Goal: Book appointment/travel/reservation

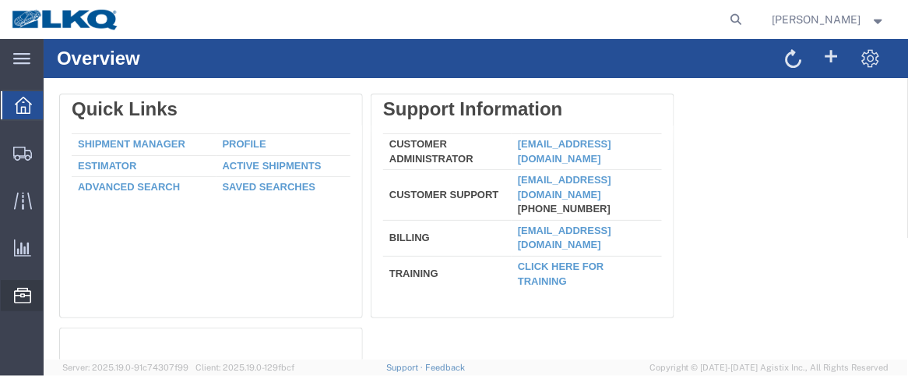
click at [12, 290] on div at bounding box center [23, 295] width 44 height 31
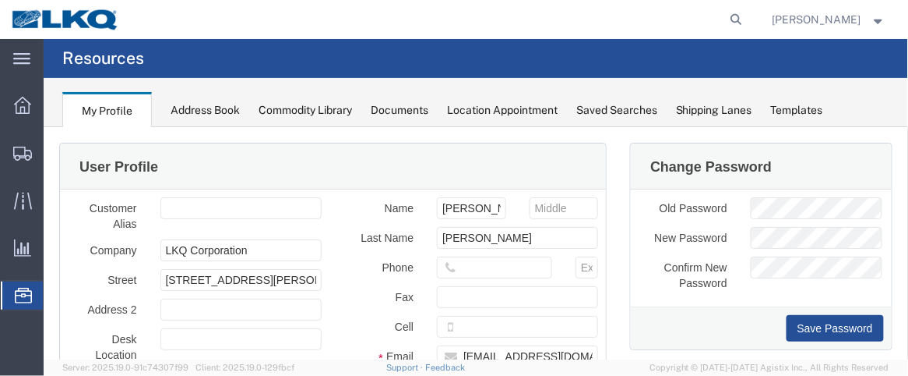
click at [0, 0] on span "Location Appointment" at bounding box center [0, 0] width 0 height 0
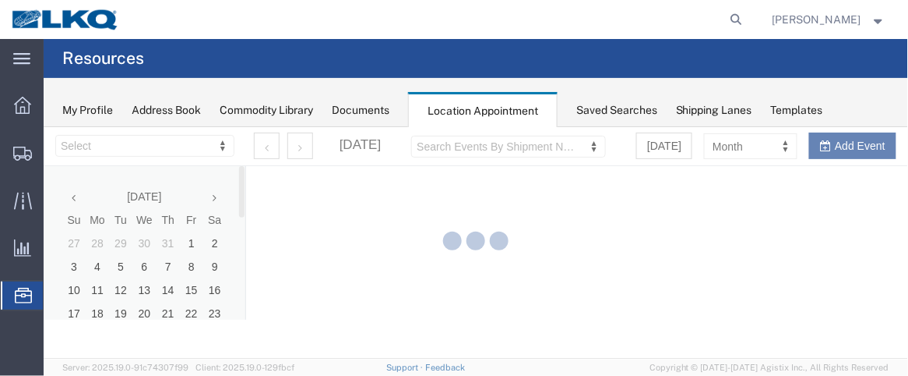
select select "28716"
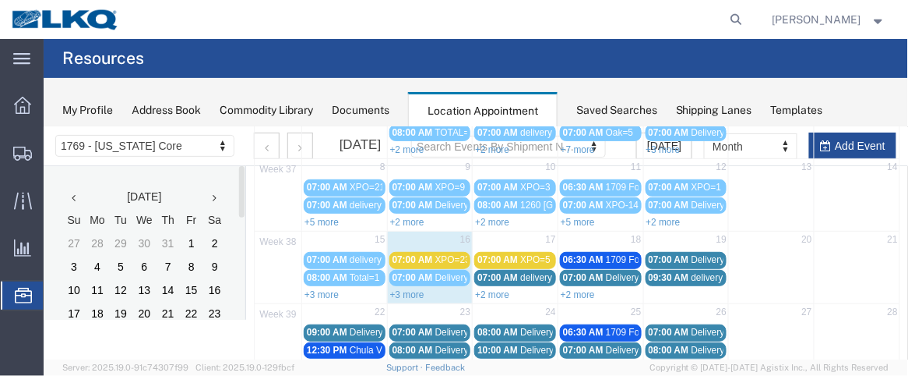
scroll to position [163, 0]
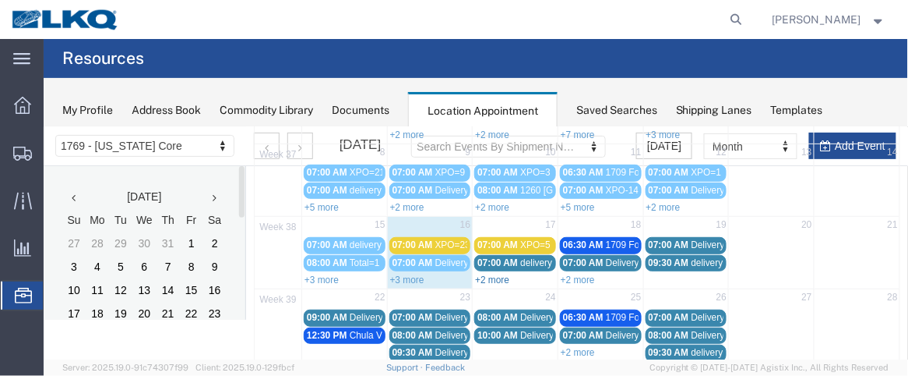
click at [494, 273] on link "+2 more" at bounding box center [491, 278] width 34 height 11
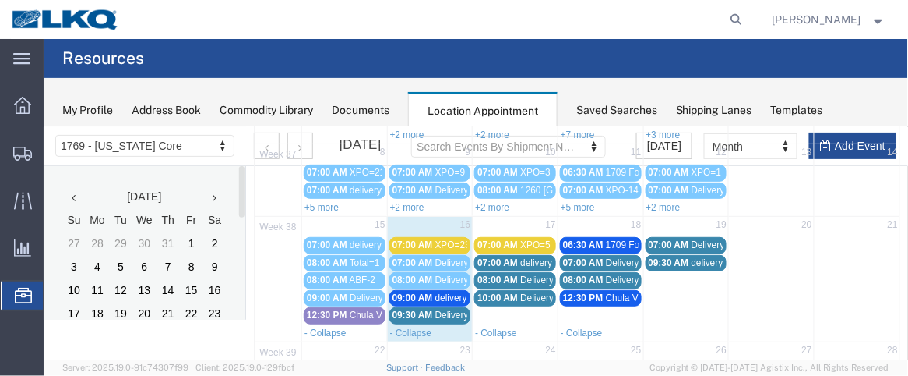
click at [414, 309] on span "09:30 AM" at bounding box center [412, 314] width 41 height 11
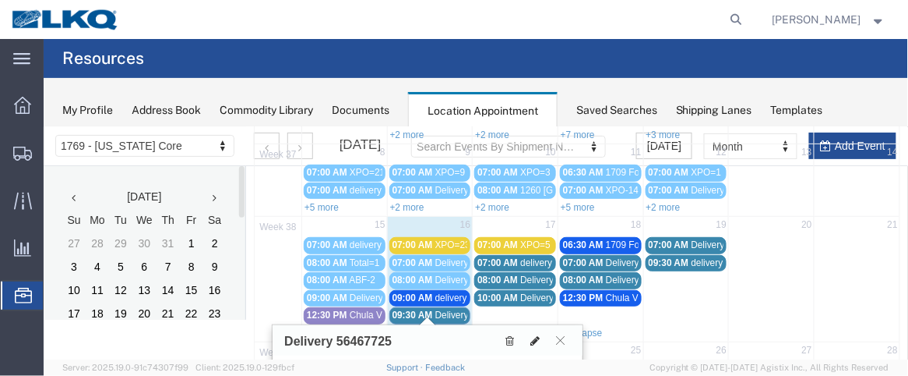
click at [538, 339] on icon at bounding box center [534, 339] width 9 height 11
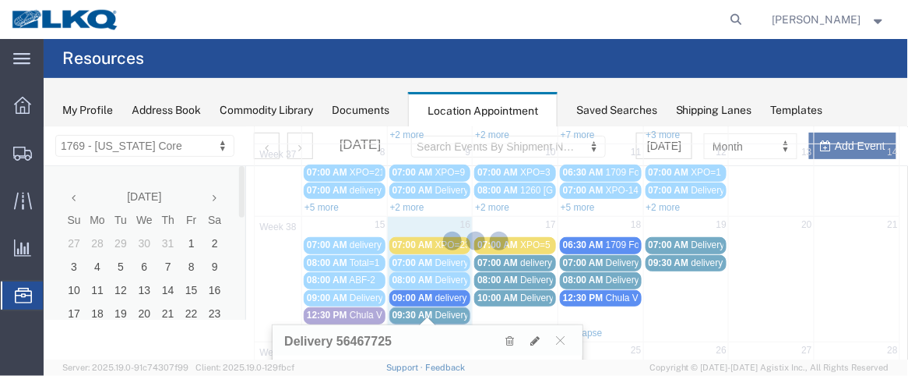
select select "1"
select select
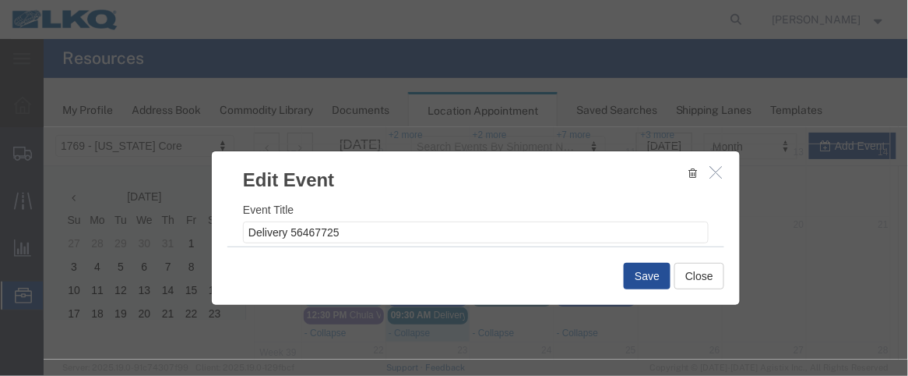
select select
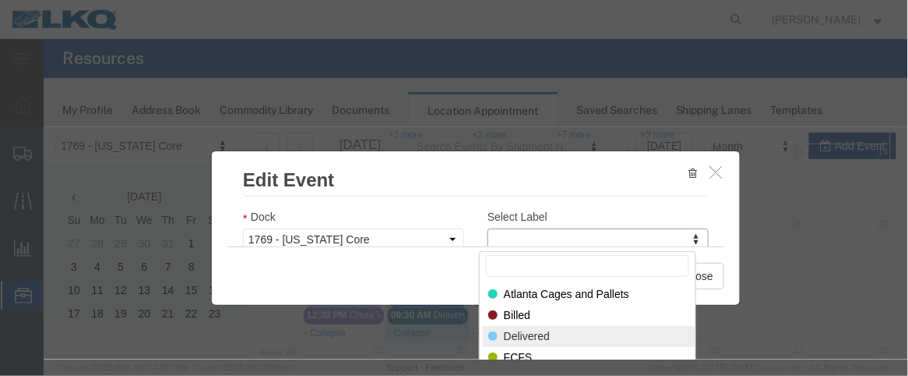
select select "40"
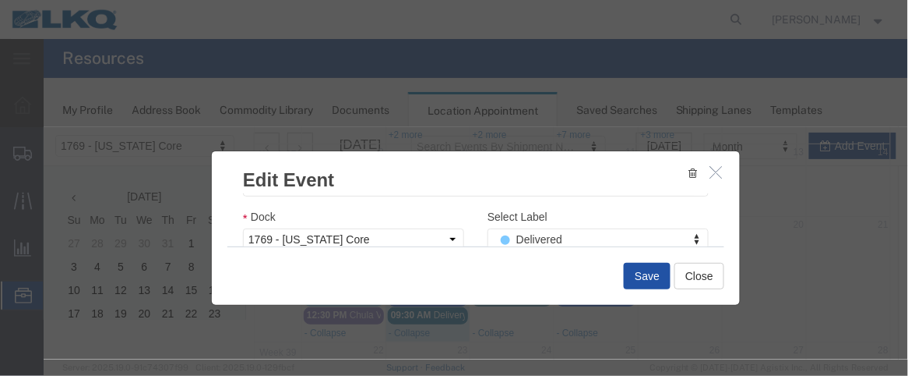
click at [633, 272] on button "Save" at bounding box center [646, 275] width 47 height 26
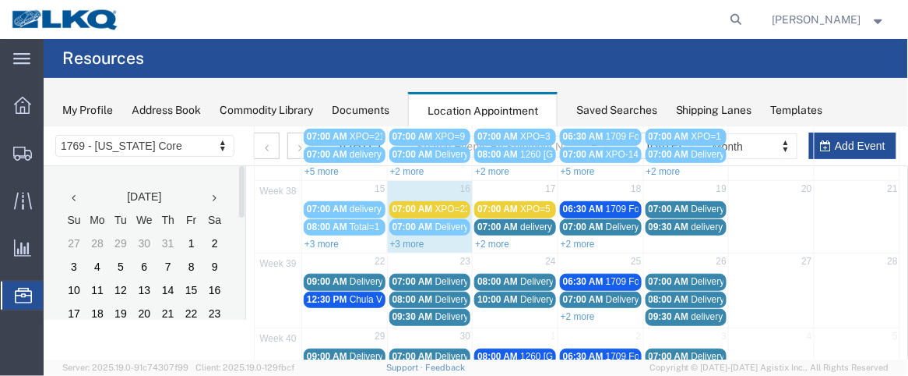
scroll to position [203, 0]
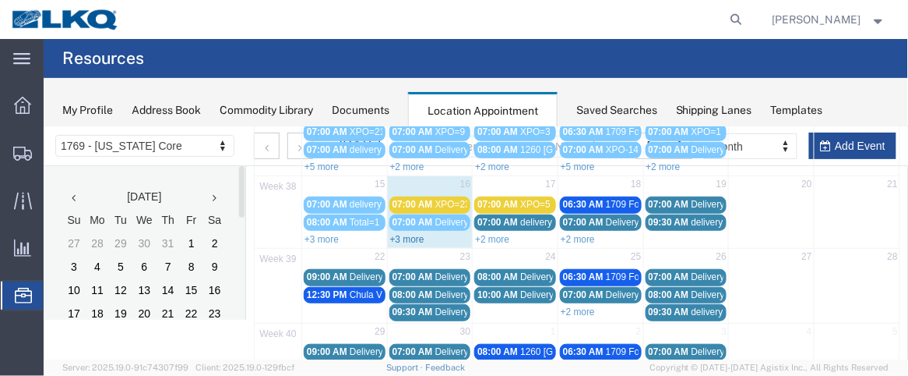
click at [407, 235] on link "+3 more" at bounding box center [407, 238] width 34 height 11
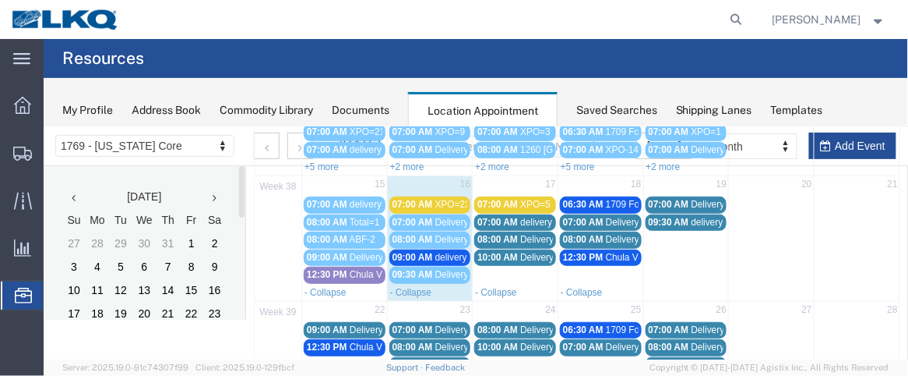
click at [436, 201] on span "XPO=23" at bounding box center [452, 203] width 35 height 11
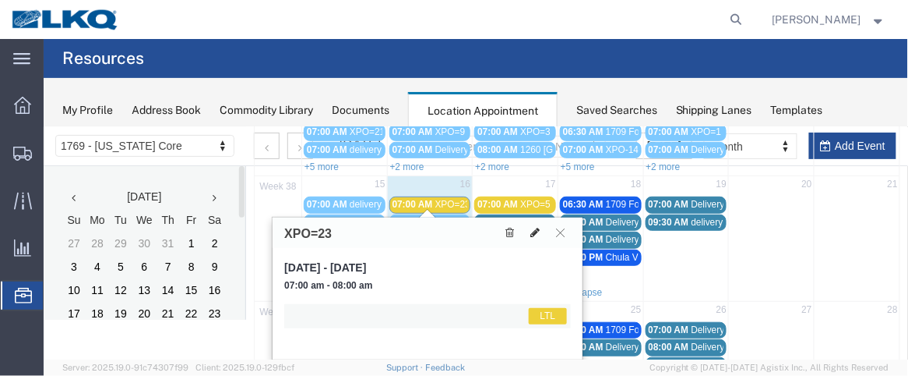
click at [538, 231] on icon at bounding box center [534, 231] width 9 height 11
select select "1"
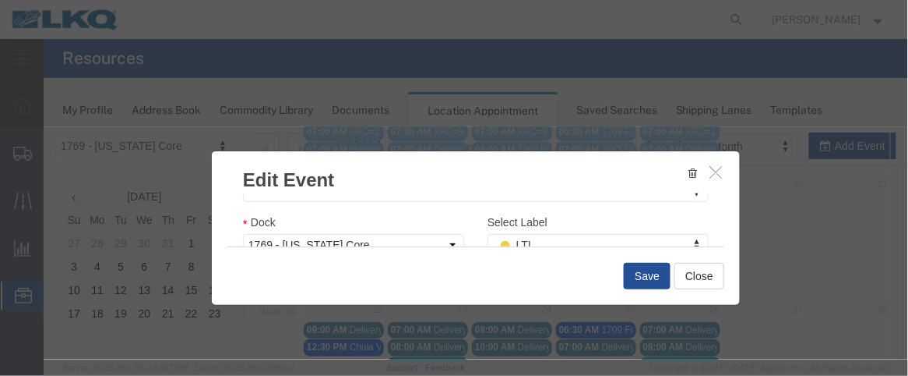
scroll to position [266, 0]
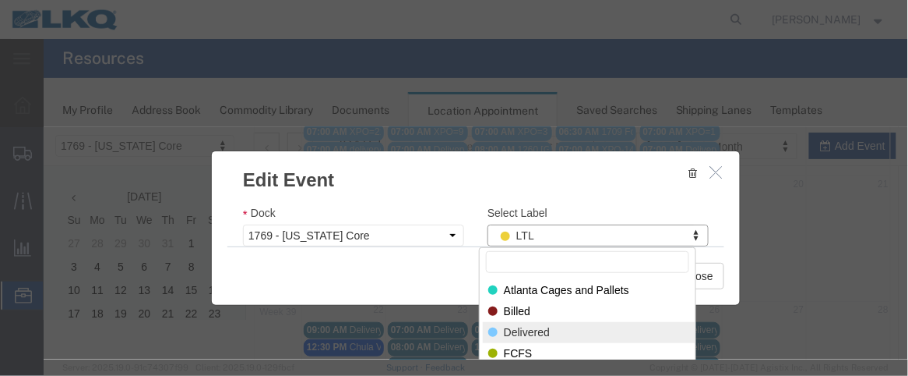
select select "40"
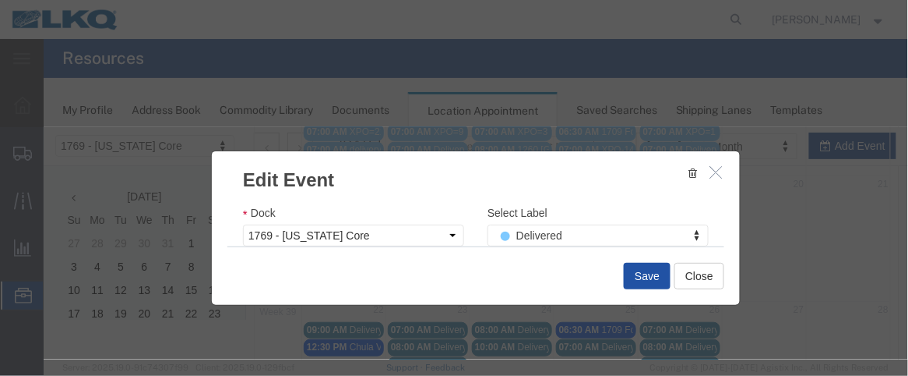
click at [632, 277] on button "Save" at bounding box center [646, 275] width 47 height 26
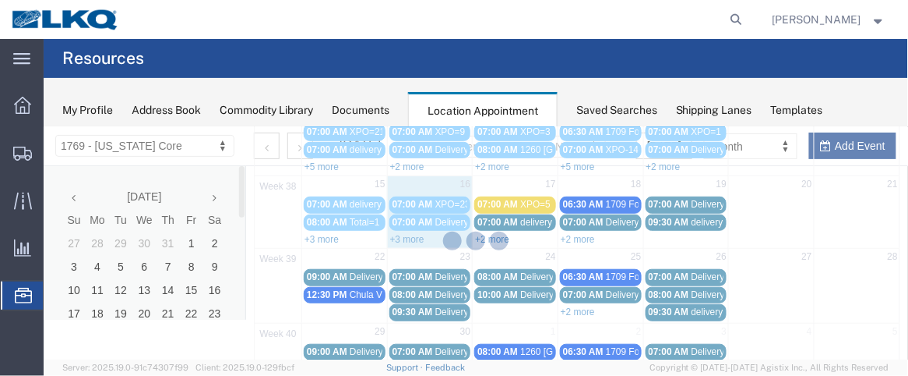
scroll to position [153, 0]
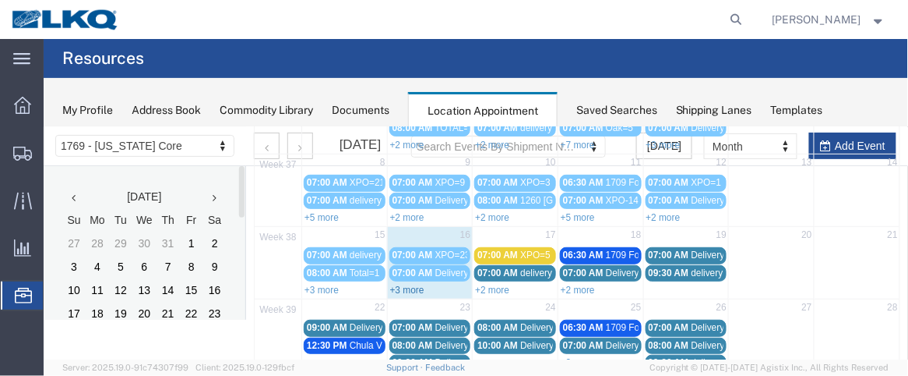
click at [420, 286] on link "+3 more" at bounding box center [407, 289] width 34 height 11
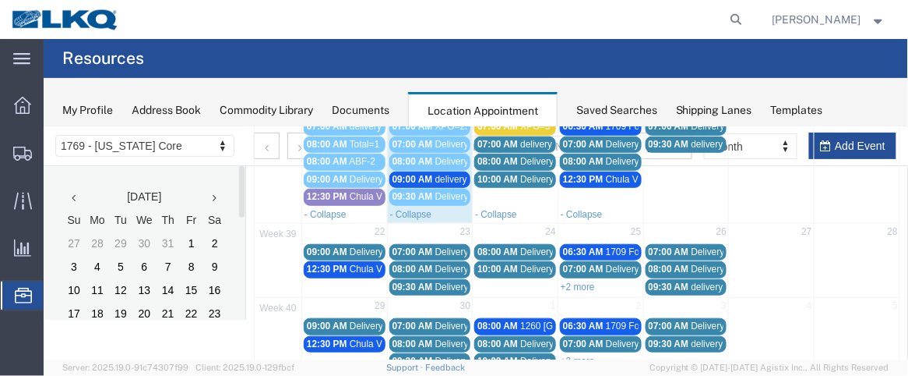
scroll to position [257, 0]
